Goal: Navigation & Orientation: Find specific page/section

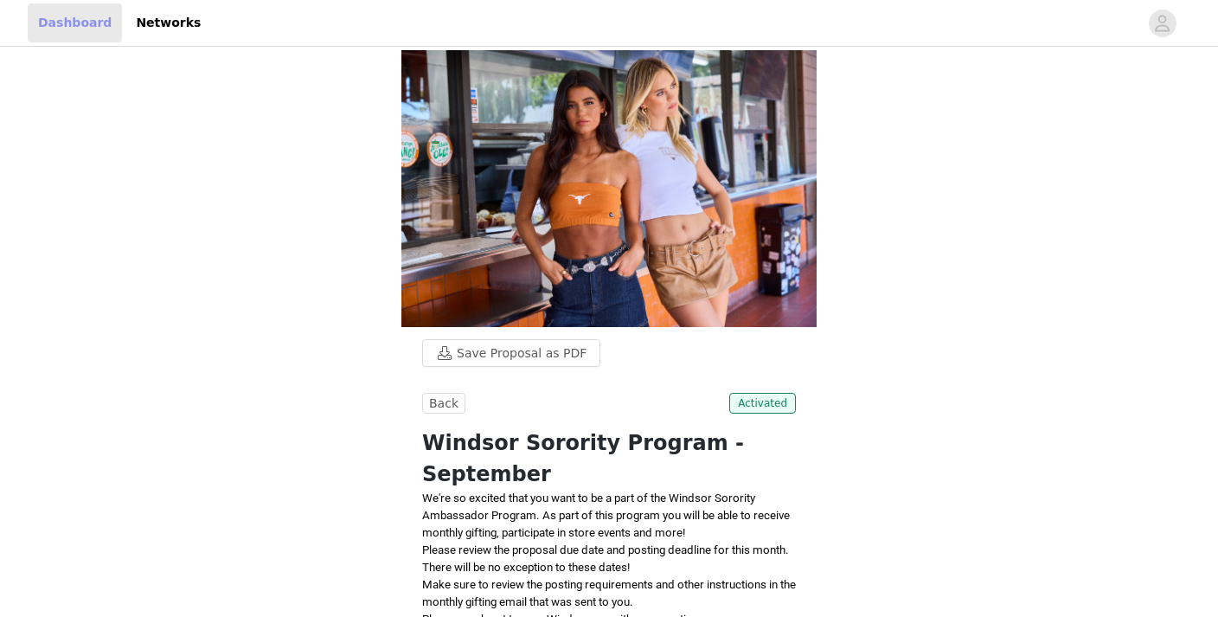
click at [82, 30] on link "Dashboard" at bounding box center [75, 22] width 94 height 39
